Goal: Task Accomplishment & Management: Use online tool/utility

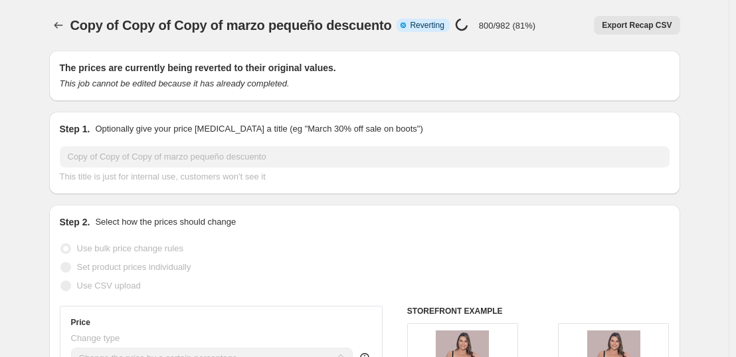
select select "percentage"
select select "collection"
select select "not_equal"
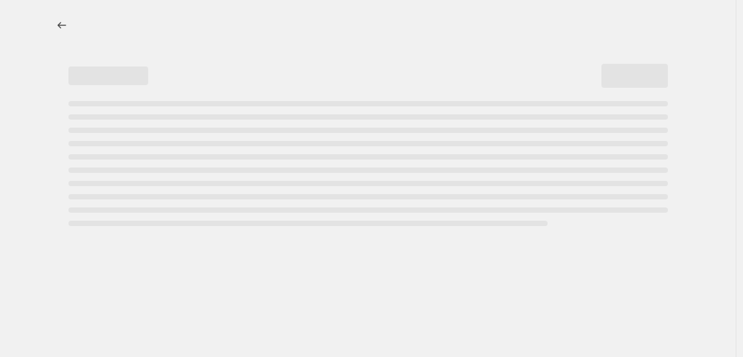
select select "percentage"
select select "collection"
select select "not_equal"
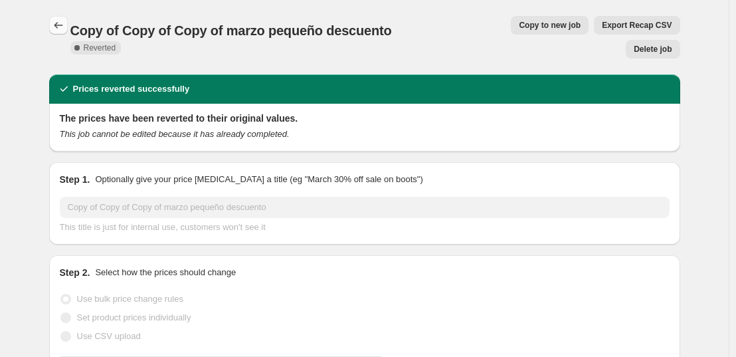
click at [60, 23] on icon "Price change jobs" at bounding box center [58, 25] width 13 height 13
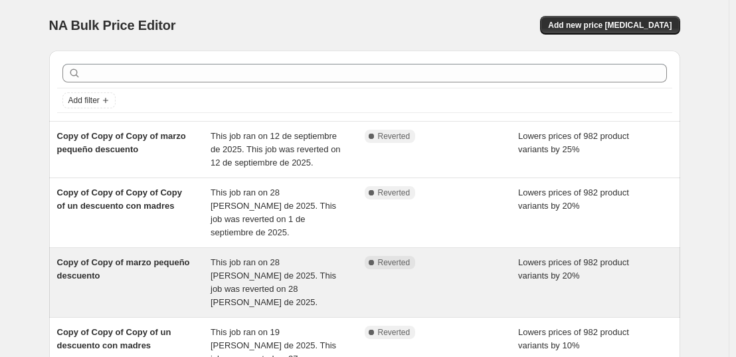
click at [389, 258] on div "Complete Reverted" at bounding box center [442, 282] width 154 height 53
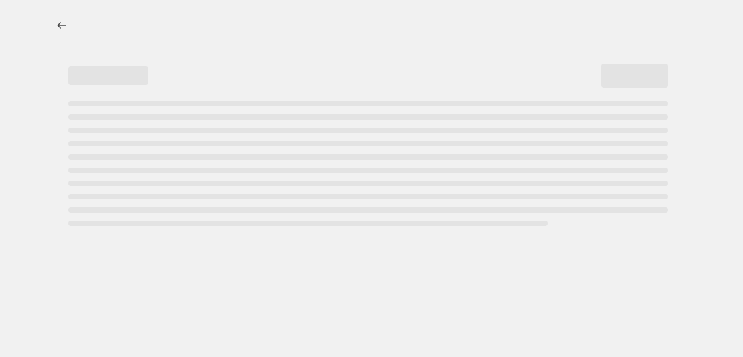
select select "percentage"
select select "collection"
select select "not_equal"
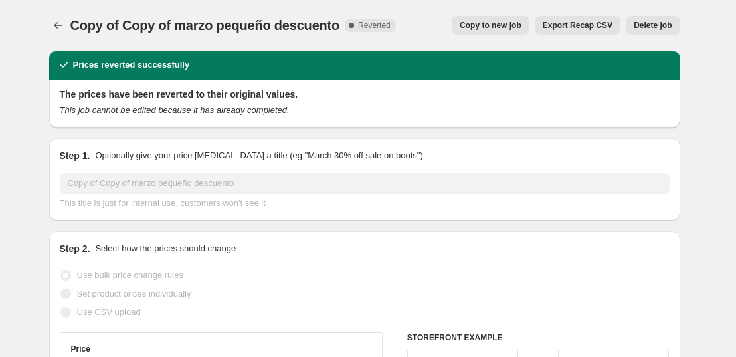
click at [483, 19] on button "Copy to new job" at bounding box center [491, 25] width 78 height 19
select select "percentage"
select select "collection"
select select "not_equal"
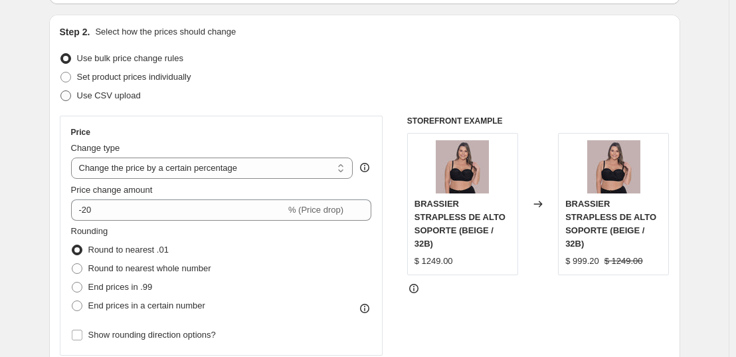
scroll to position [133, 0]
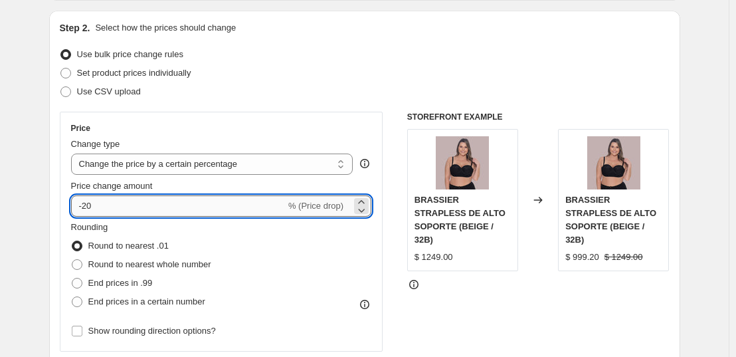
click at [127, 205] on input "-20" at bounding box center [178, 205] width 215 height 21
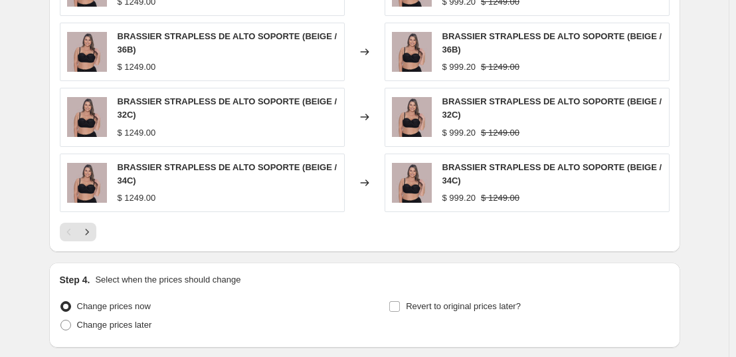
scroll to position [1143, 0]
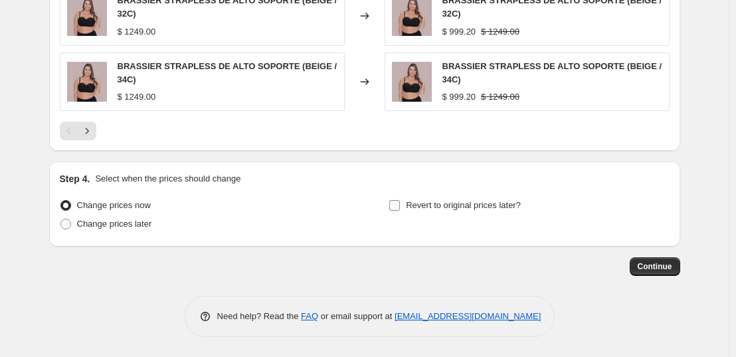
type input "-25"
click at [460, 209] on span "Revert to original prices later?" at bounding box center [463, 205] width 115 height 10
click at [400, 209] on input "Revert to original prices later?" at bounding box center [394, 205] width 11 height 11
checkbox input "true"
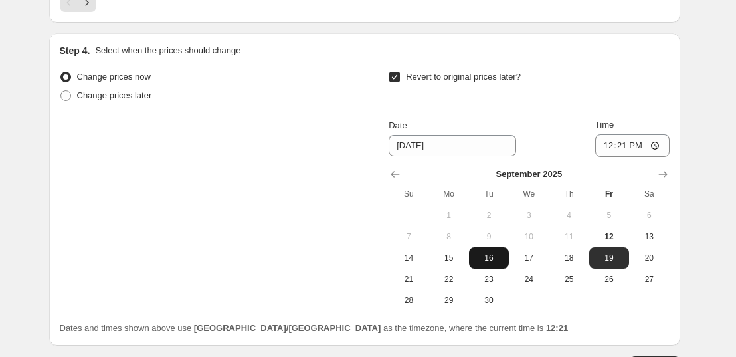
scroll to position [1298, 0]
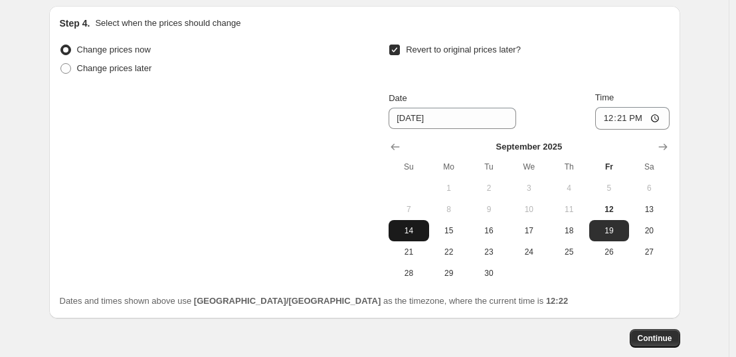
click at [412, 231] on span "14" at bounding box center [408, 230] width 29 height 11
type input "[DATE]"
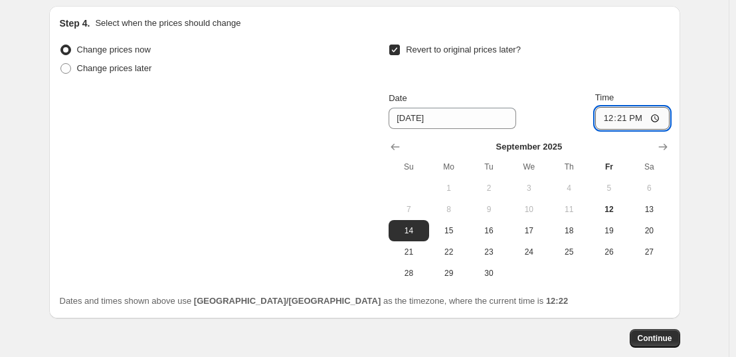
click at [629, 116] on input "12:21" at bounding box center [632, 118] width 74 height 23
type input "23:59"
click at [640, 339] on button "Continue" at bounding box center [655, 338] width 50 height 19
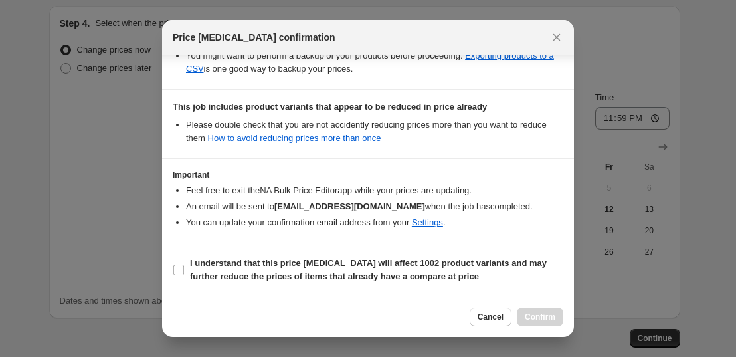
scroll to position [302, 0]
click at [292, 281] on b "I understand that this price [MEDICAL_DATA] will affect 1002 product variants a…" at bounding box center [368, 269] width 357 height 23
click at [184, 275] on input "I understand that this price [MEDICAL_DATA] will affect 1002 product variants a…" at bounding box center [178, 269] width 11 height 11
checkbox input "true"
click at [534, 317] on span "Confirm" at bounding box center [540, 317] width 31 height 11
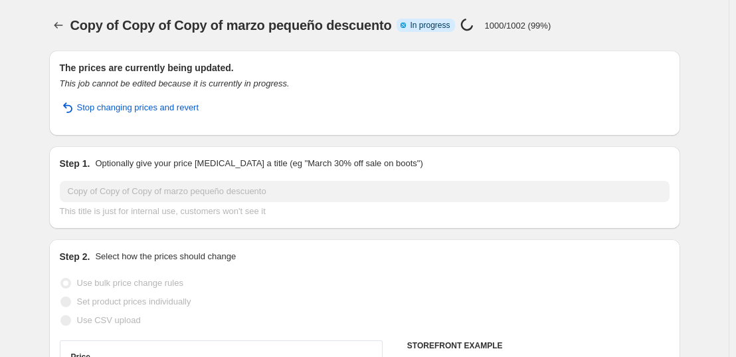
select select "percentage"
select select "collection"
select select "not_equal"
